Goal: Transaction & Acquisition: Purchase product/service

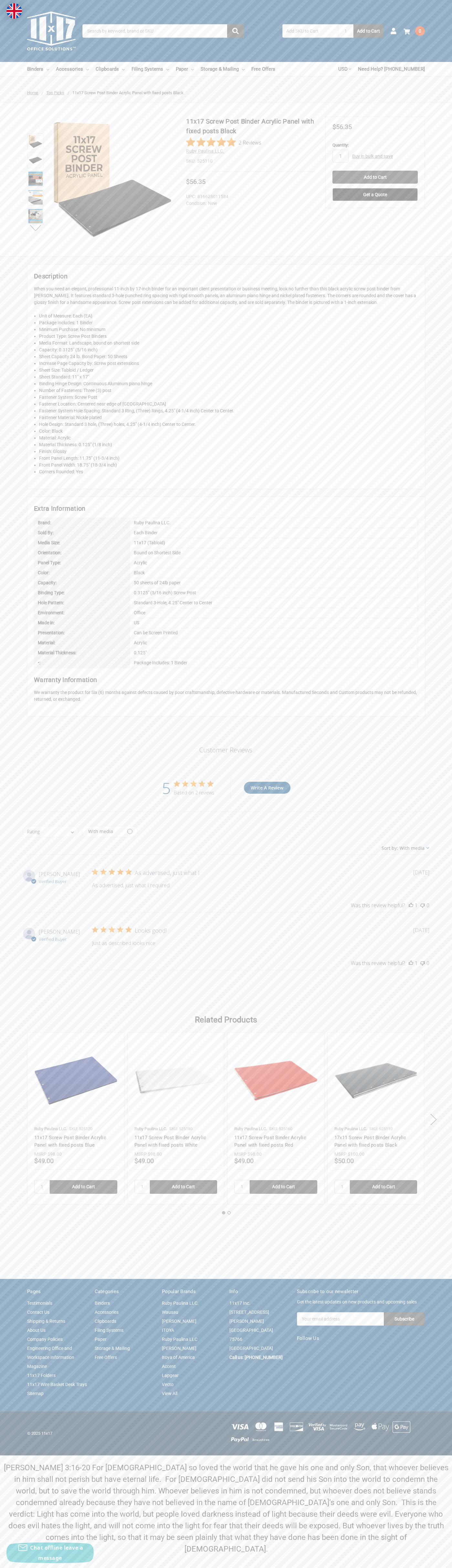
click at [185, 783] on icon "5 out of 5 stars" at bounding box center [185, 783] width 7 height 6
click at [112, 180] on img at bounding box center [112, 179] width 126 height 126
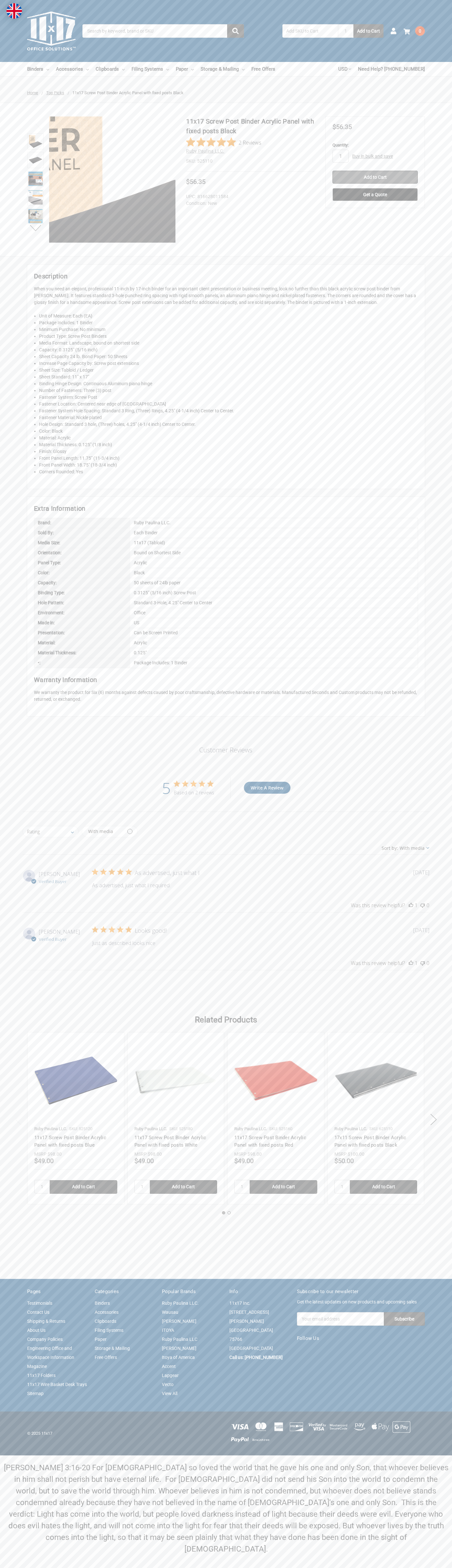
click at [375, 177] on input "Add to Cart" at bounding box center [375, 177] width 85 height 13
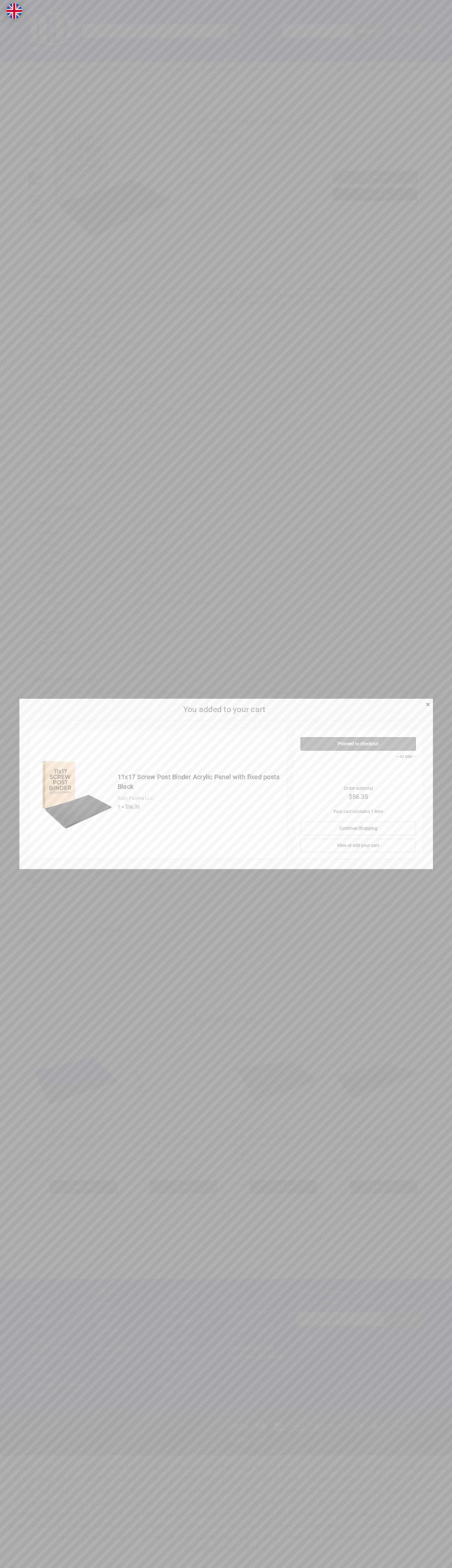
click at [358, 744] on link "Proceed to checkout" at bounding box center [358, 744] width 115 height 13
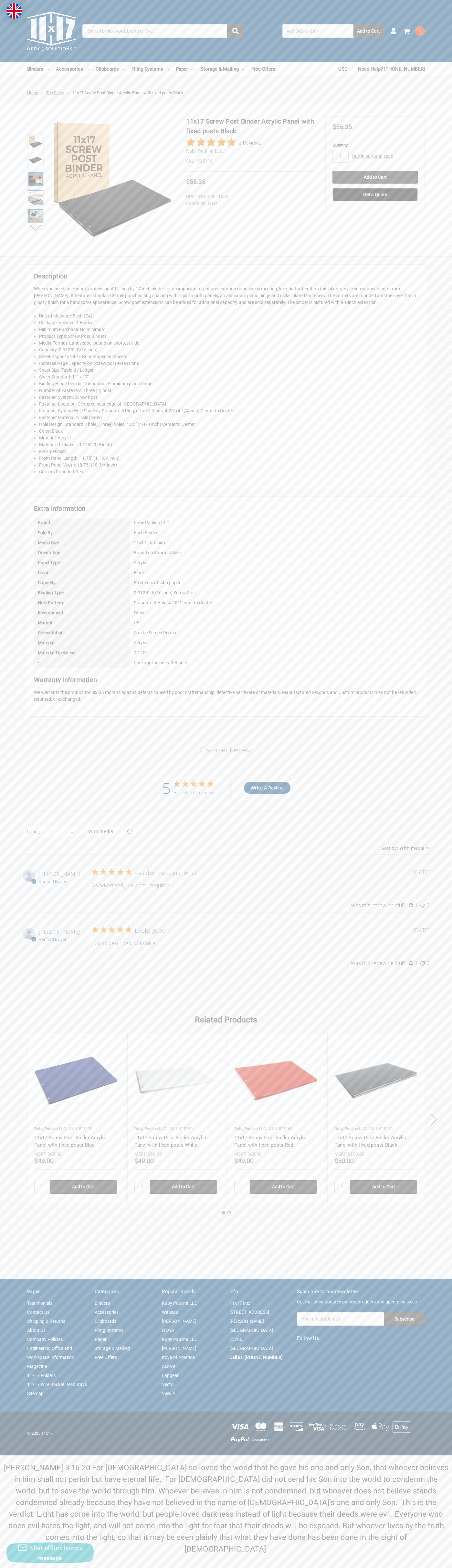
click at [406, 32] on use at bounding box center [406, 32] width 7 height 6
click at [347, 134] on link "View Cart" at bounding box center [347, 134] width 47 height 12
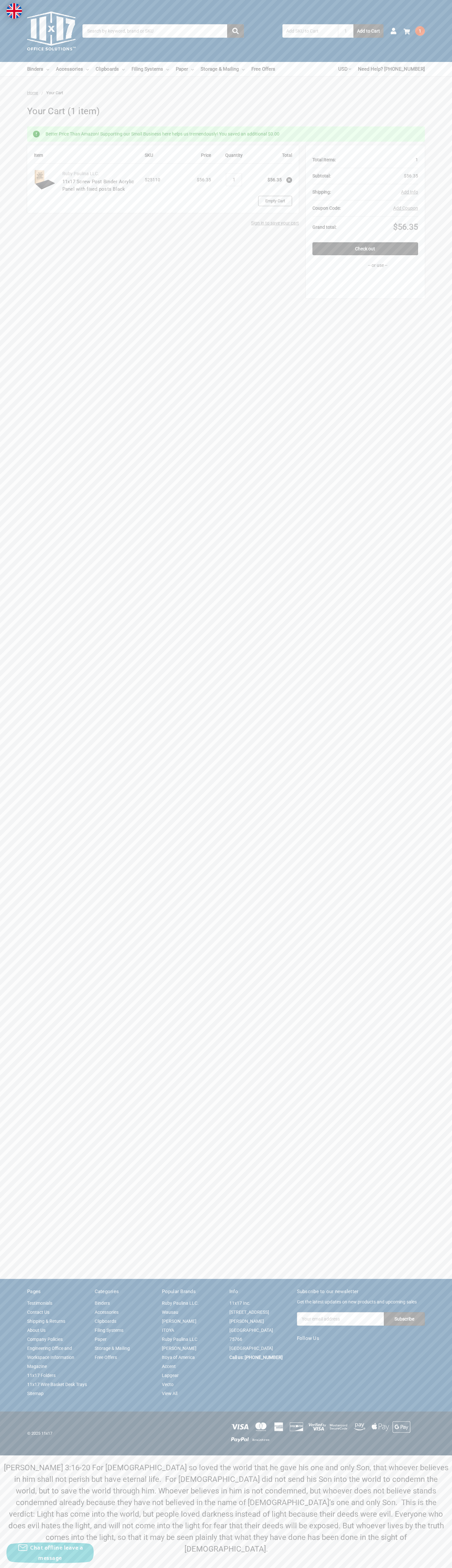
click at [275, 201] on link "Empty Cart" at bounding box center [275, 201] width 34 height 10
